Goal: Task Accomplishment & Management: Manage account settings

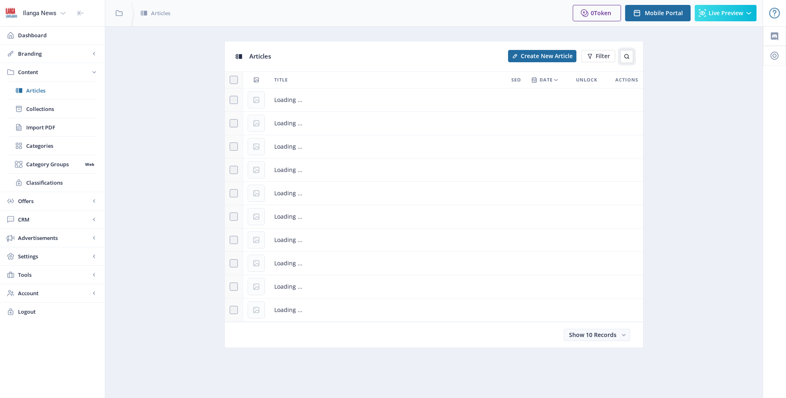
click at [630, 56] on button at bounding box center [626, 56] width 13 height 13
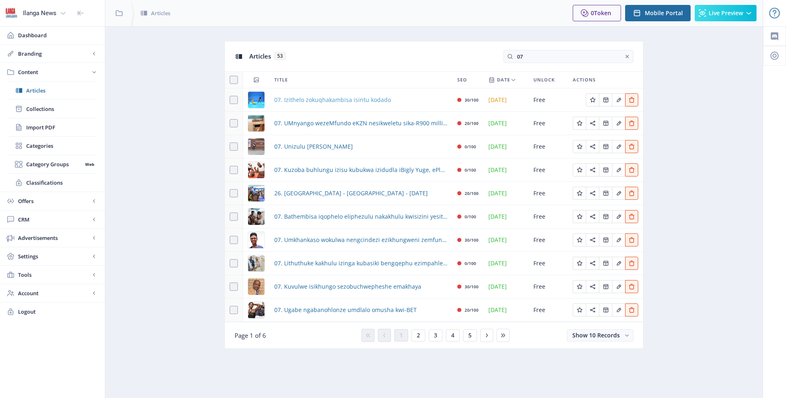
type input "07"
click at [322, 99] on span "07. Izithelo zokuqhakambisa isintu kodado" at bounding box center [332, 100] width 117 height 10
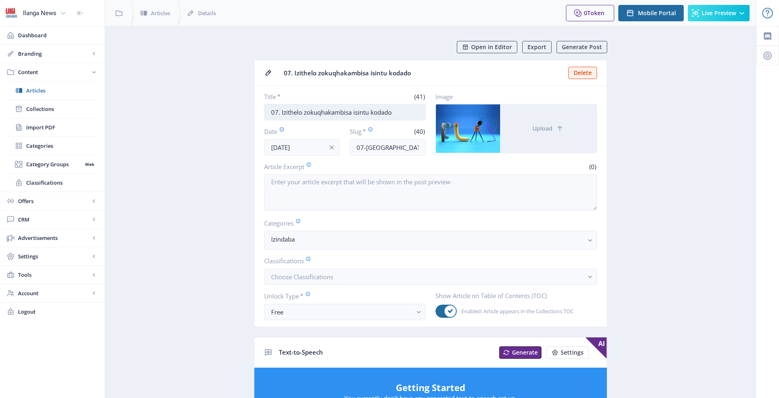
drag, startPoint x: 369, startPoint y: 111, endPoint x: 359, endPoint y: 113, distance: 10.0
click at [359, 113] on input "07. Izithelo zokuqhakambisa isintu kodado" at bounding box center [345, 112] width 162 height 16
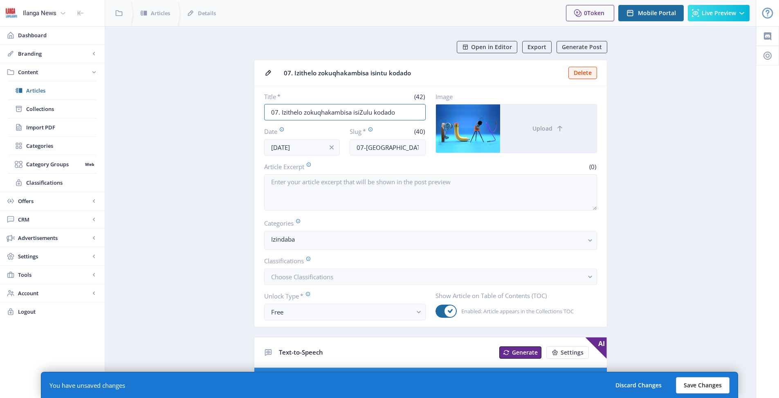
type input "07. Izithelo zokuqhakambisa isiZulu kodado"
click at [709, 388] on button "Save Changes" at bounding box center [703, 385] width 54 height 16
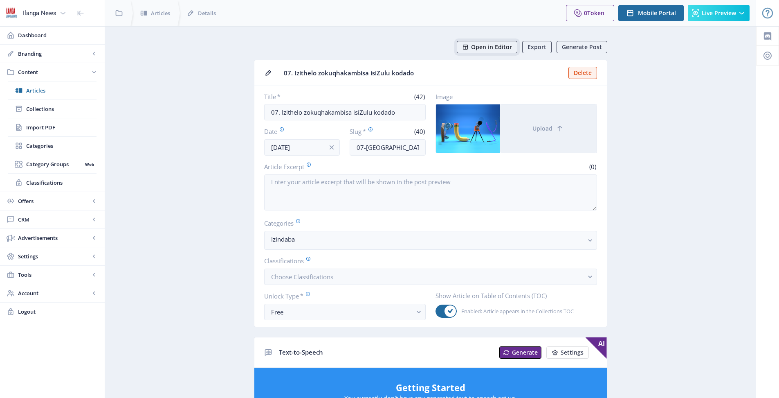
click at [497, 44] on span "Open in Editor" at bounding box center [491, 47] width 41 height 7
click at [34, 90] on span "Articles" at bounding box center [61, 90] width 70 height 8
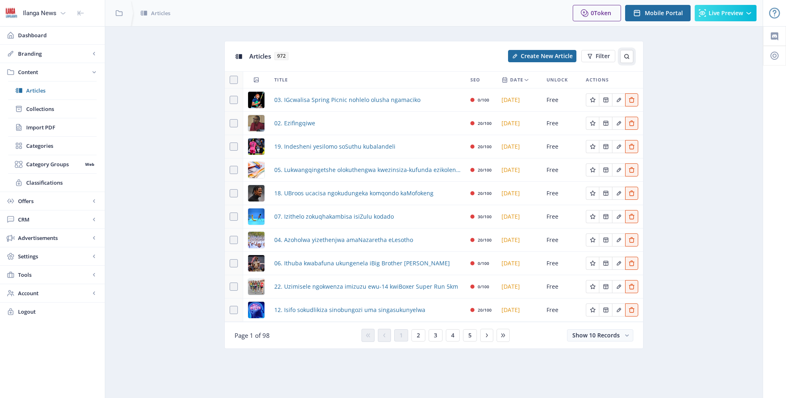
click at [625, 60] on button at bounding box center [626, 56] width 13 height 13
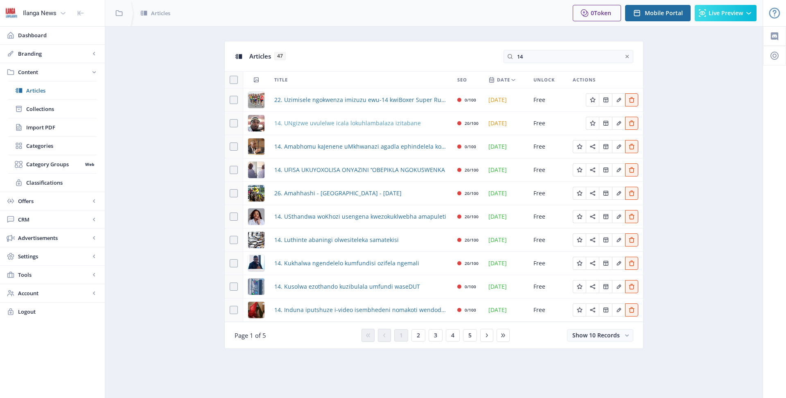
type input "14"
click at [307, 122] on span "14. UNgizwe uvulelwe icala lokuhlambalaza izitabane" at bounding box center [347, 123] width 146 height 10
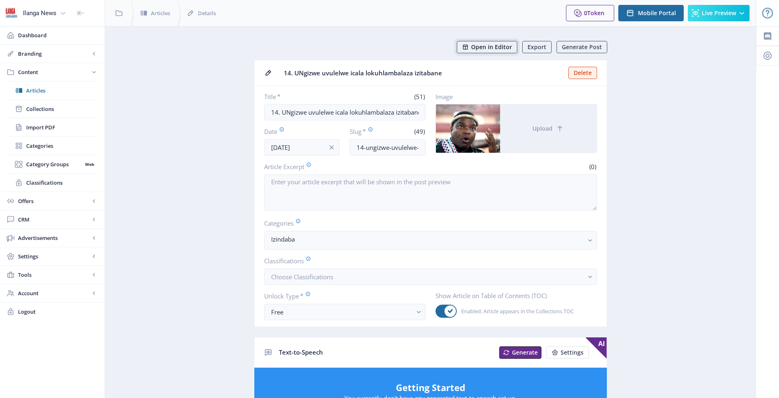
click at [498, 47] on span "Open in Editor" at bounding box center [491, 47] width 41 height 7
click at [32, 84] on link "Articles" at bounding box center [52, 90] width 88 height 18
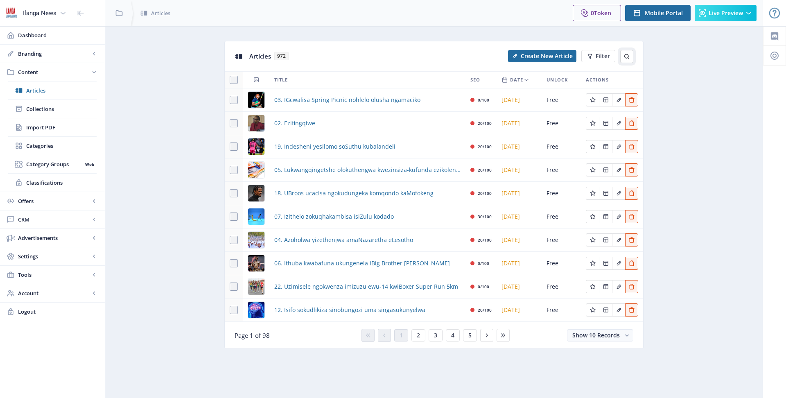
click at [633, 55] on button at bounding box center [626, 56] width 13 height 13
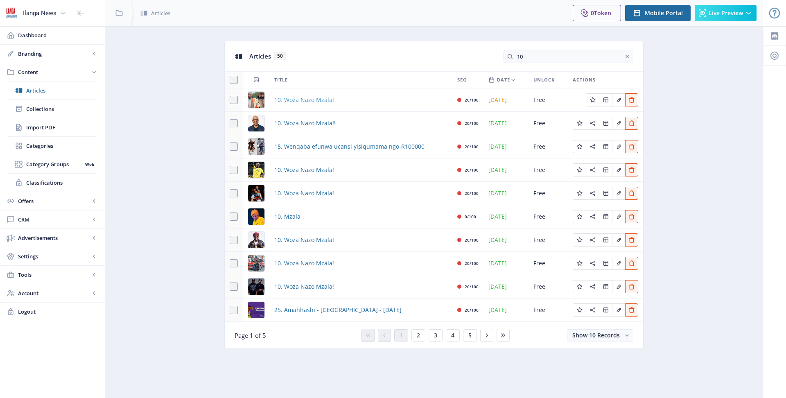
type input "10"
click at [302, 101] on span "10. Woza Nazo Mzala!" at bounding box center [304, 100] width 60 height 10
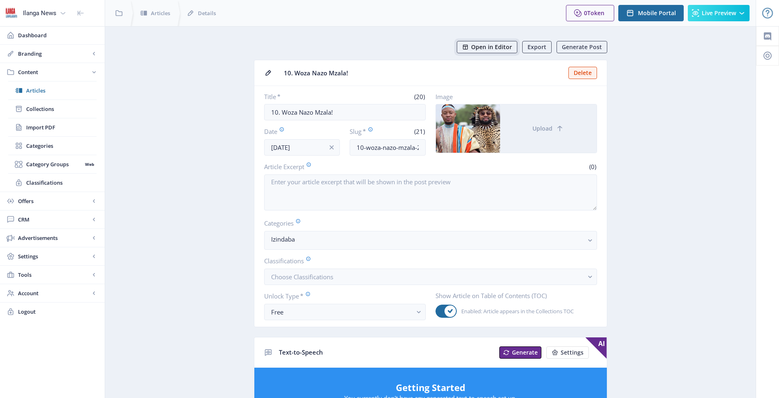
click at [495, 46] on span "Open in Editor" at bounding box center [491, 47] width 41 height 7
click at [497, 46] on span "Open in Editor" at bounding box center [491, 47] width 41 height 7
click at [27, 92] on span "Articles" at bounding box center [61, 90] width 70 height 8
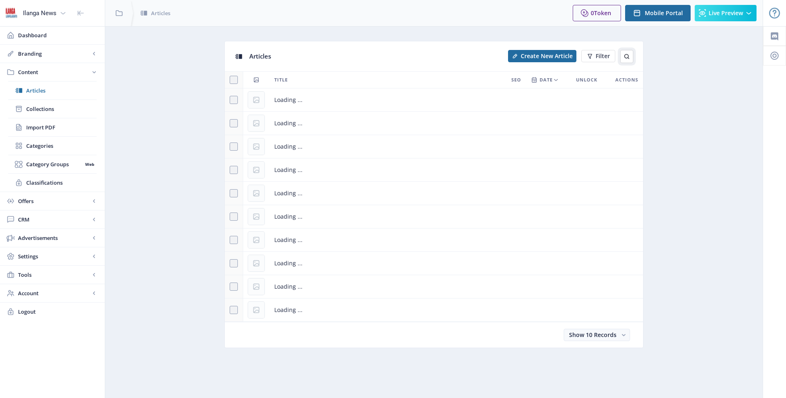
click at [626, 56] on icon at bounding box center [626, 56] width 7 height 7
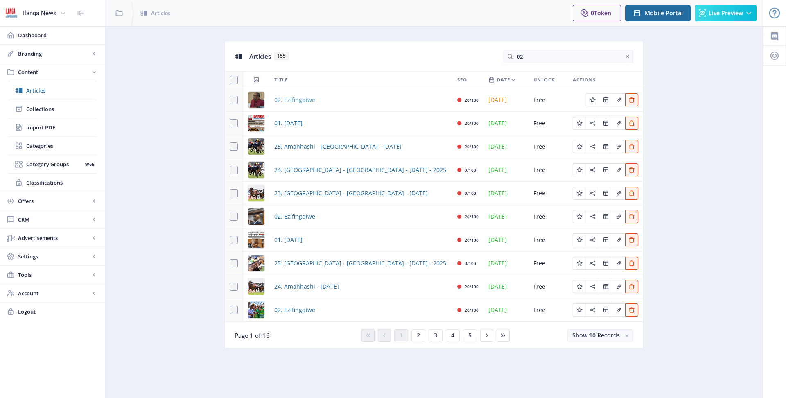
type input "02"
click at [312, 101] on span "02. Ezifingqiwe" at bounding box center [294, 100] width 41 height 10
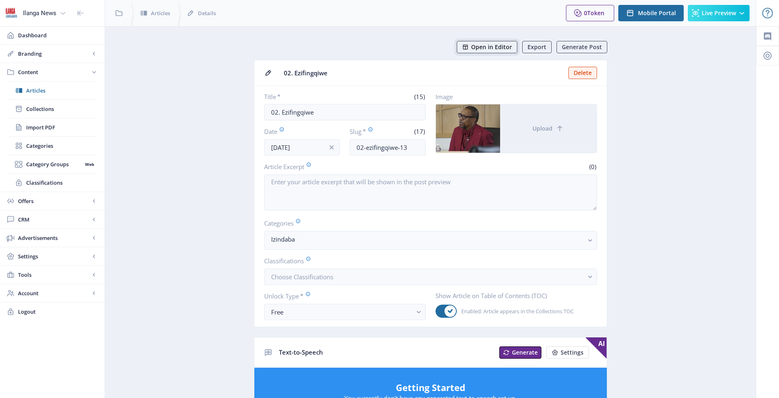
click at [498, 49] on span "Open in Editor" at bounding box center [491, 47] width 41 height 7
